Goal: Task Accomplishment & Management: Complete application form

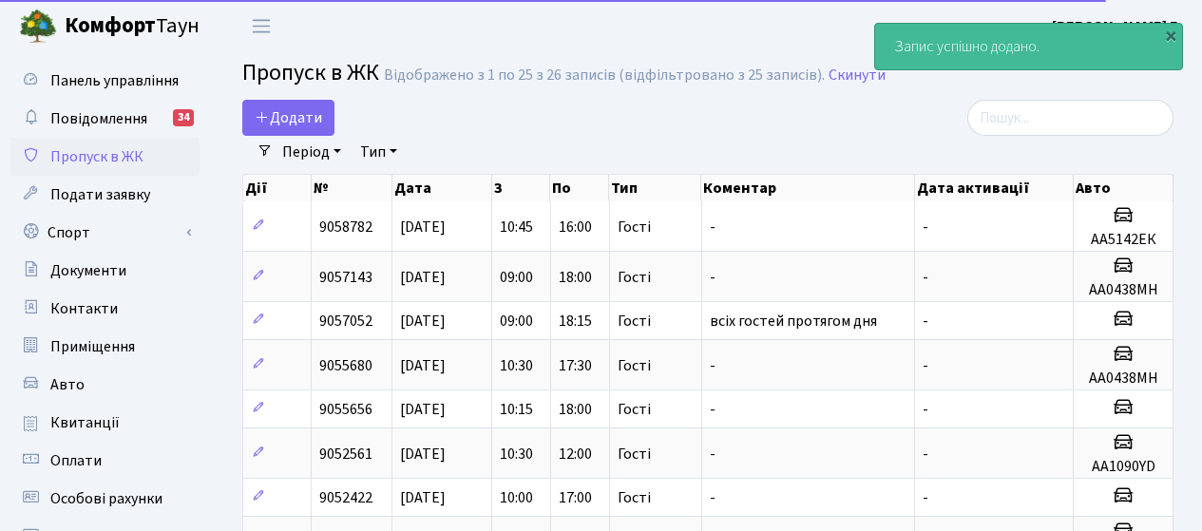
select select "25"
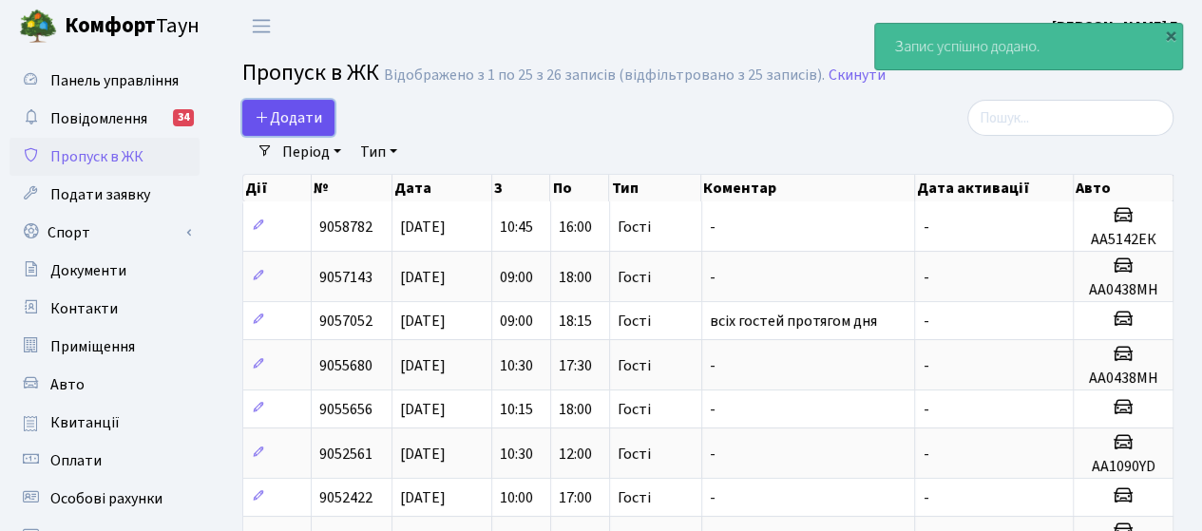
click at [308, 116] on span "Додати" at bounding box center [288, 117] width 67 height 21
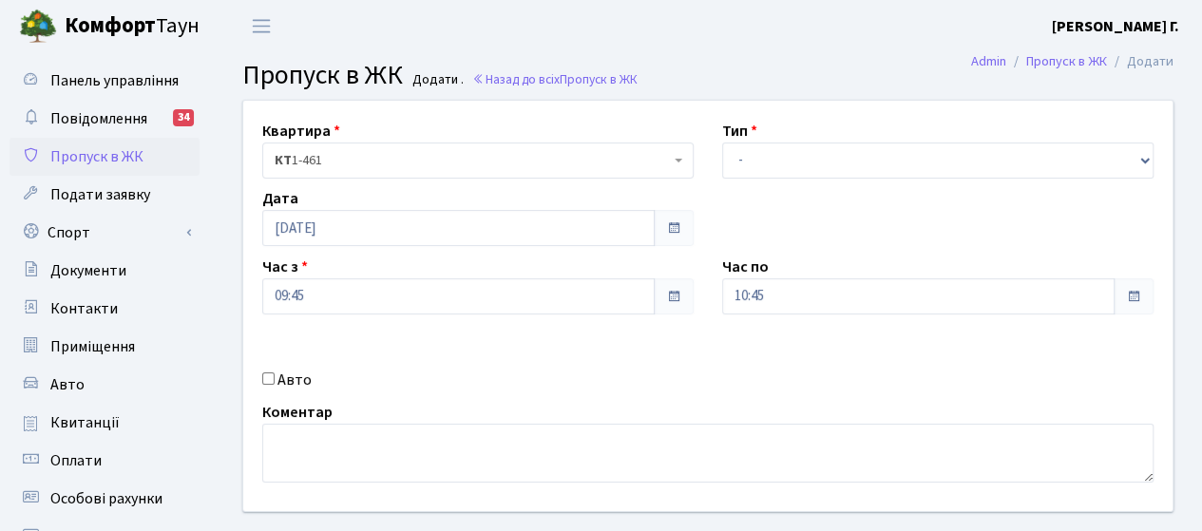
click at [279, 379] on label "Авто" at bounding box center [294, 380] width 34 height 23
click at [275, 379] on input "Авто" at bounding box center [268, 378] width 12 height 12
checkbox input "true"
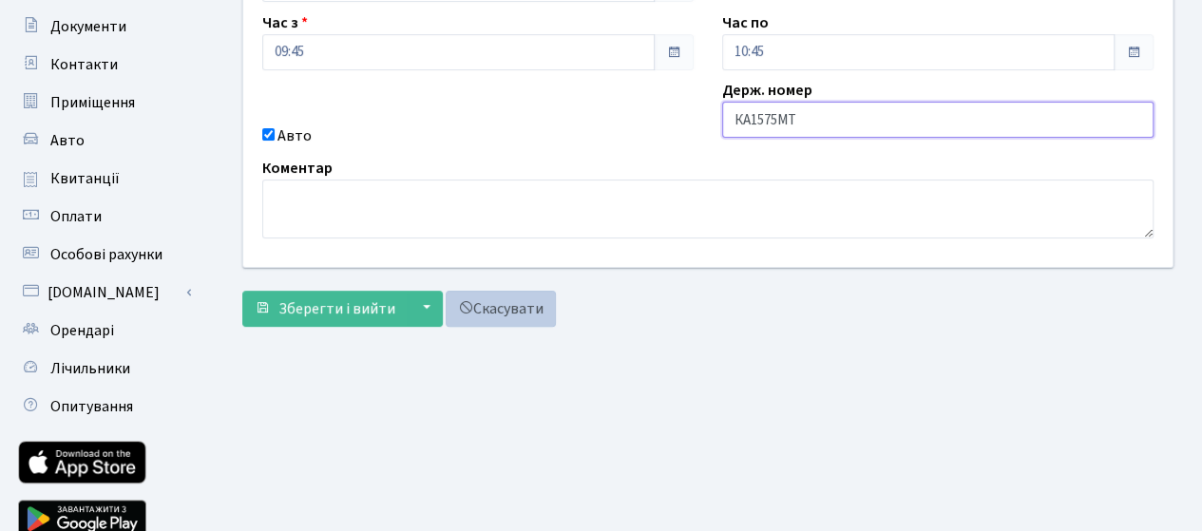
scroll to position [285, 0]
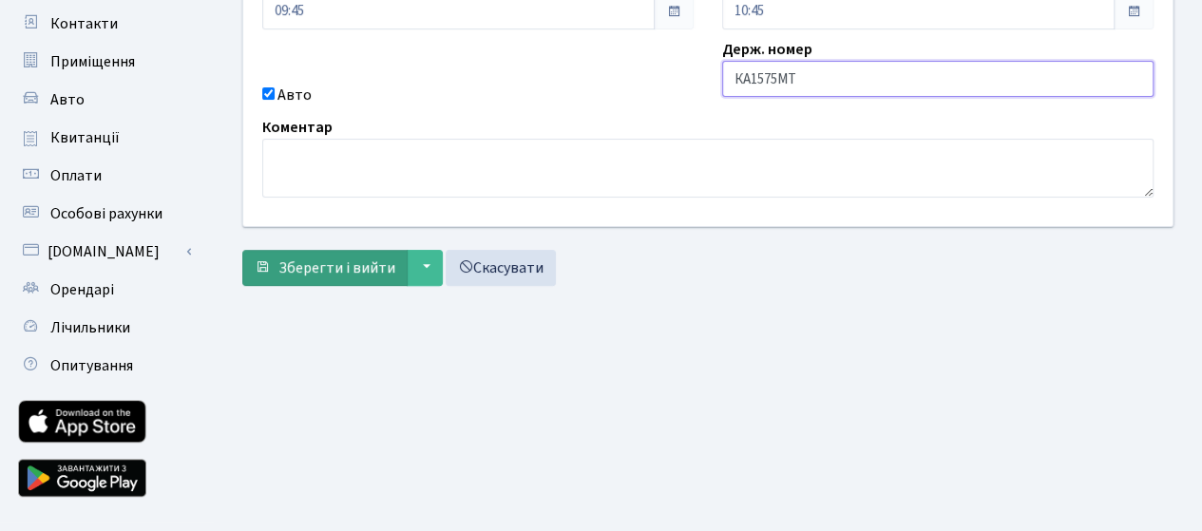
type input "КА1575МТ"
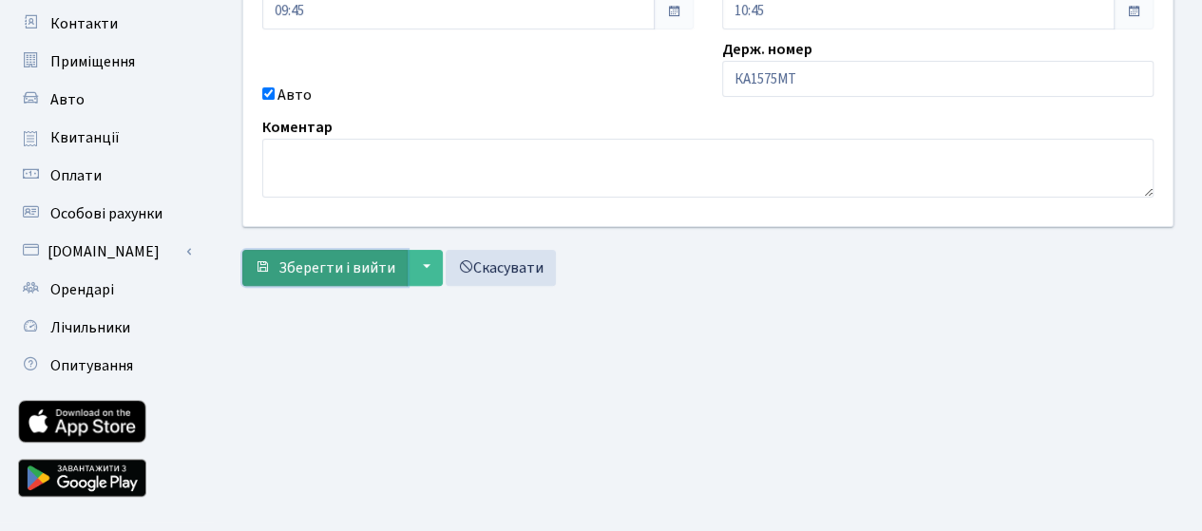
click at [361, 261] on span "Зберегти і вийти" at bounding box center [336, 267] width 117 height 21
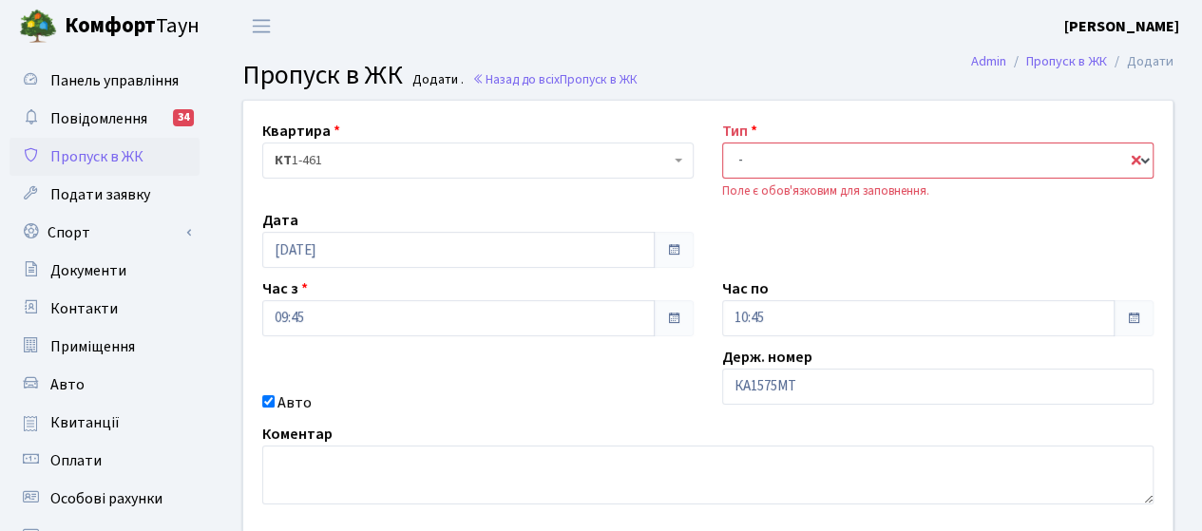
click at [800, 155] on select "- Доставка Таксі Гості Сервіс" at bounding box center [937, 160] width 431 height 36
select select "3"
click at [722, 142] on select "- Доставка Таксі Гості Сервіс" at bounding box center [937, 160] width 431 height 36
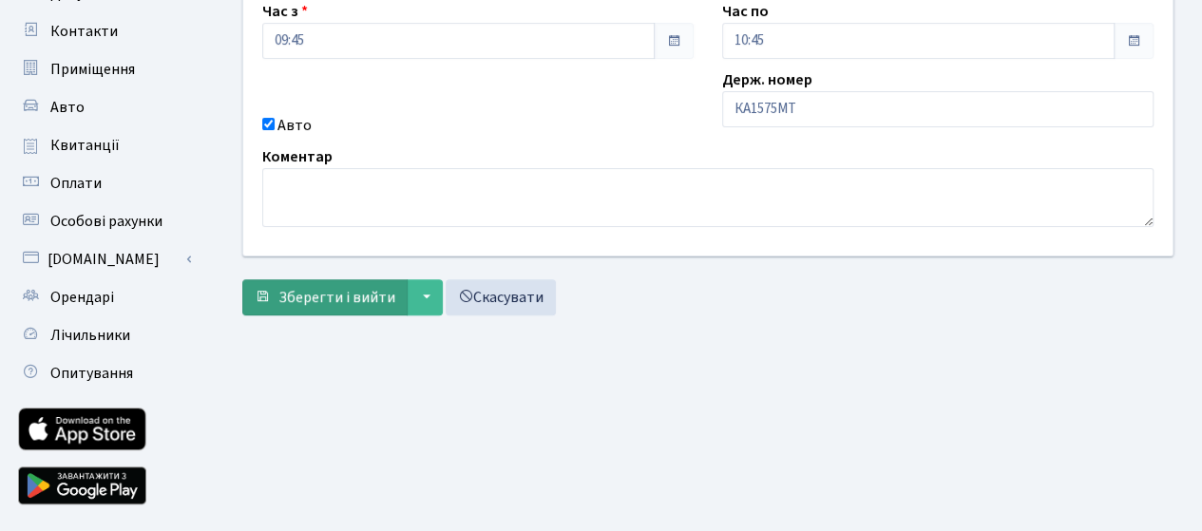
scroll to position [285, 0]
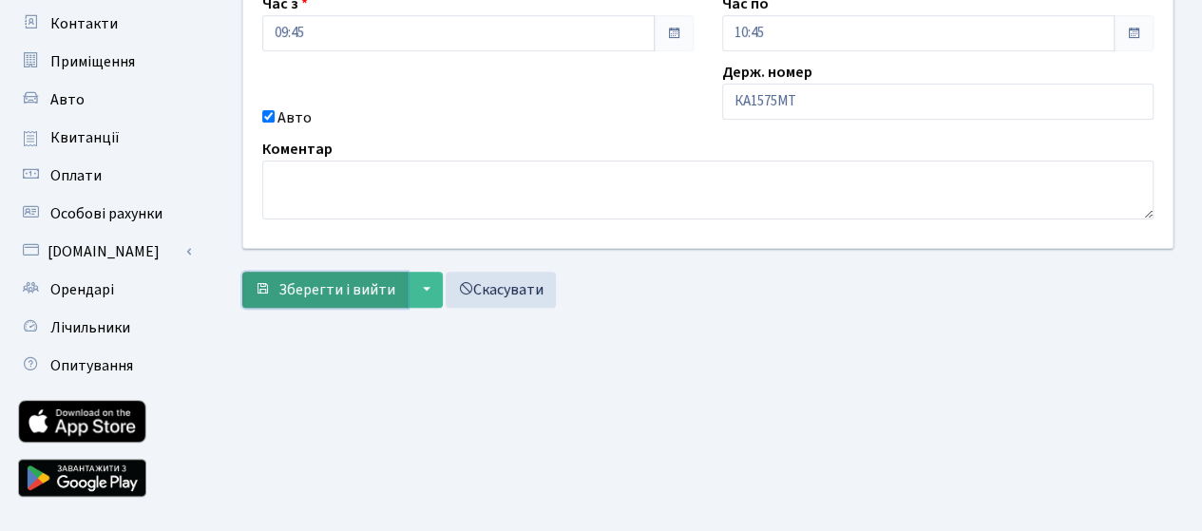
click at [312, 290] on span "Зберегти і вийти" at bounding box center [336, 289] width 117 height 21
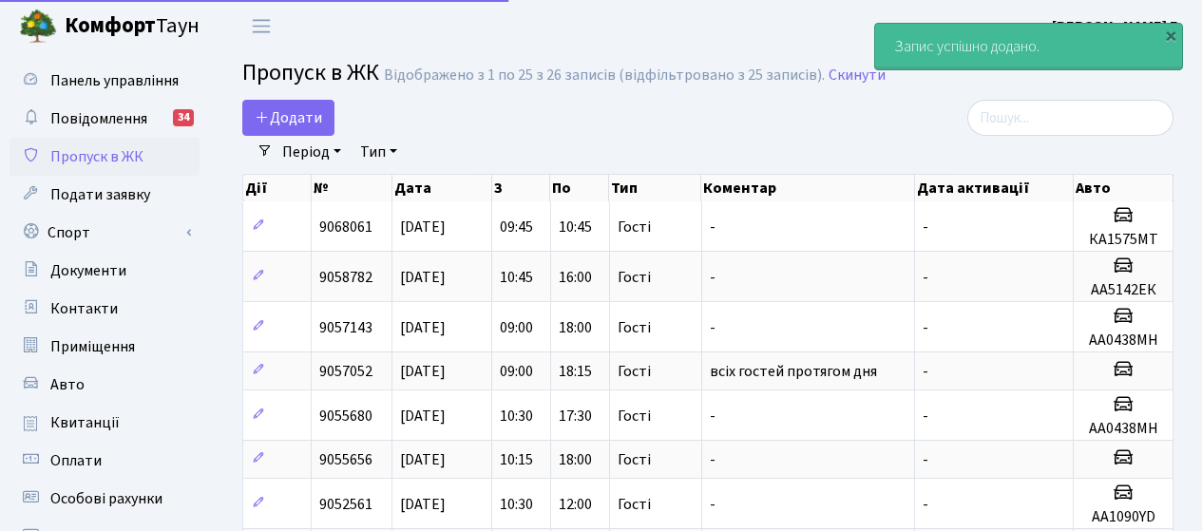
select select "25"
